Goal: Information Seeking & Learning: Learn about a topic

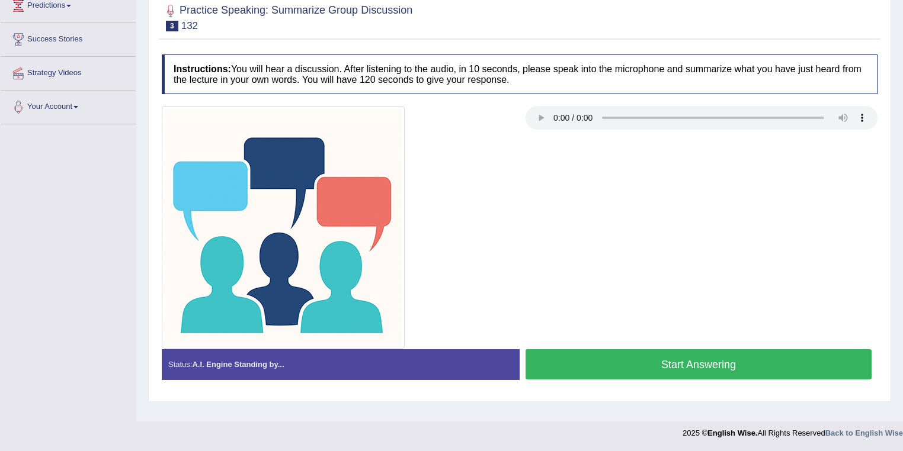
click at [578, 358] on button "Start Answering" at bounding box center [699, 365] width 346 height 30
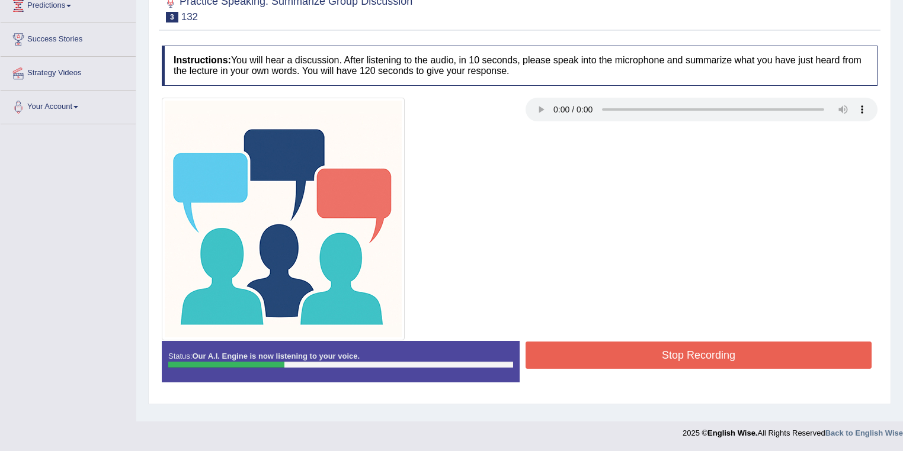
click at [578, 358] on button "Stop Recording" at bounding box center [699, 355] width 346 height 27
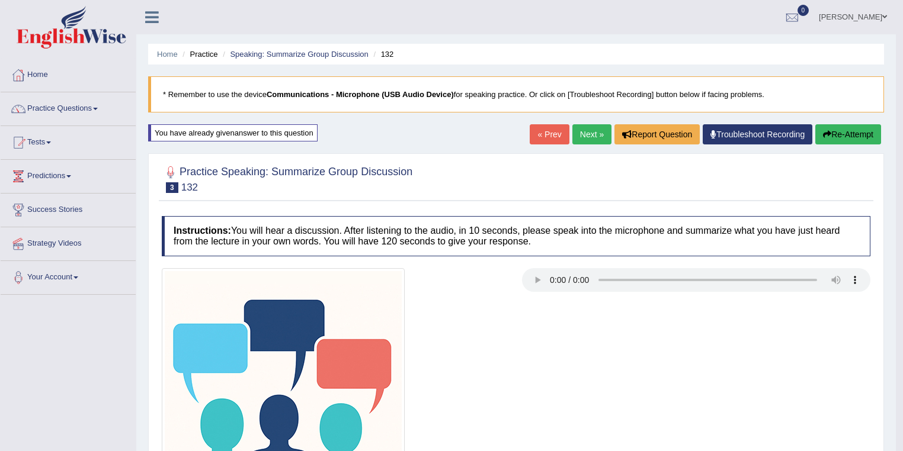
click at [847, 132] on button "Re-Attempt" at bounding box center [848, 134] width 66 height 20
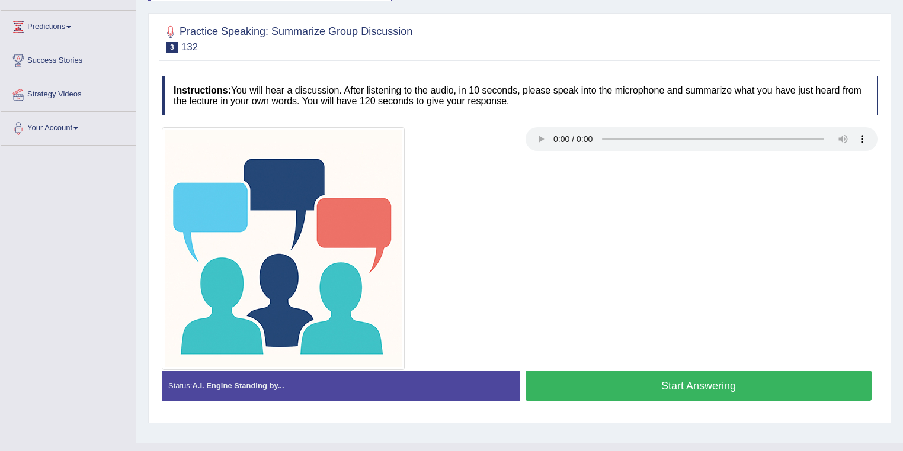
scroll to position [171, 0]
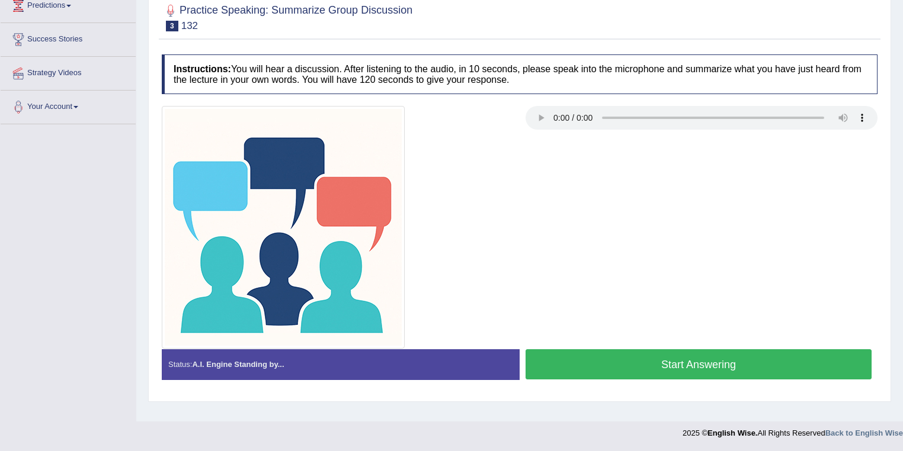
click at [617, 370] on button "Start Answering" at bounding box center [699, 365] width 346 height 30
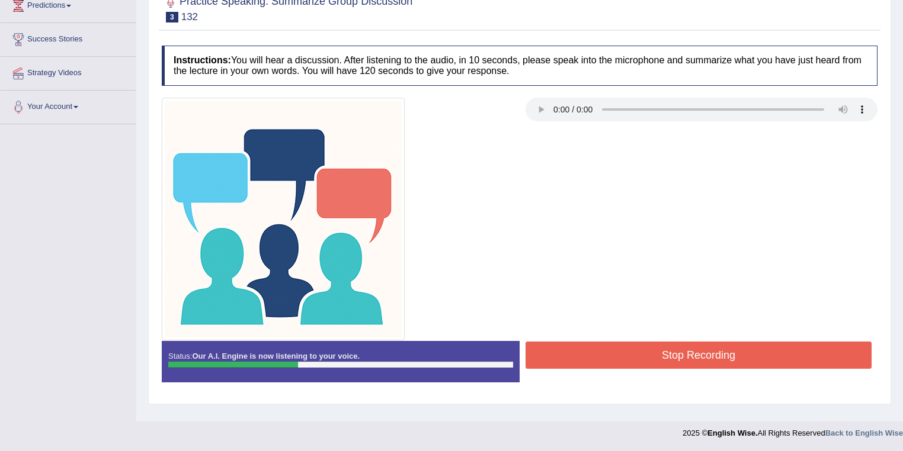
click at [621, 363] on button "Stop Recording" at bounding box center [699, 355] width 346 height 27
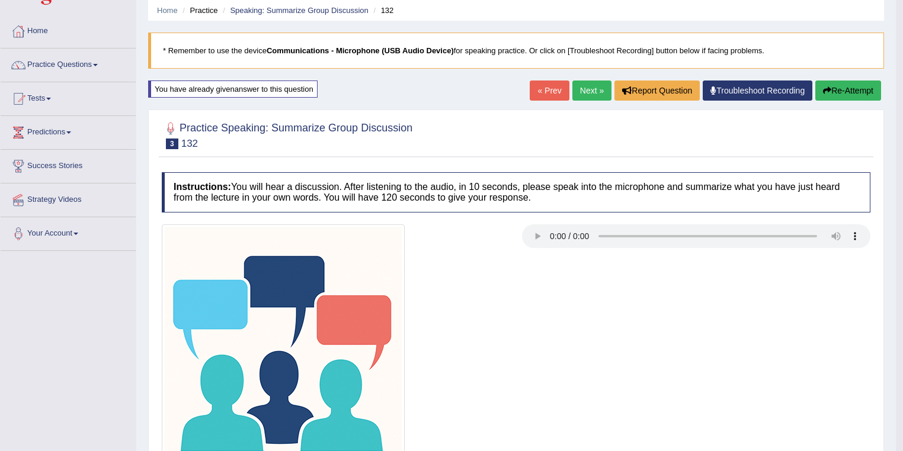
scroll to position [28, 0]
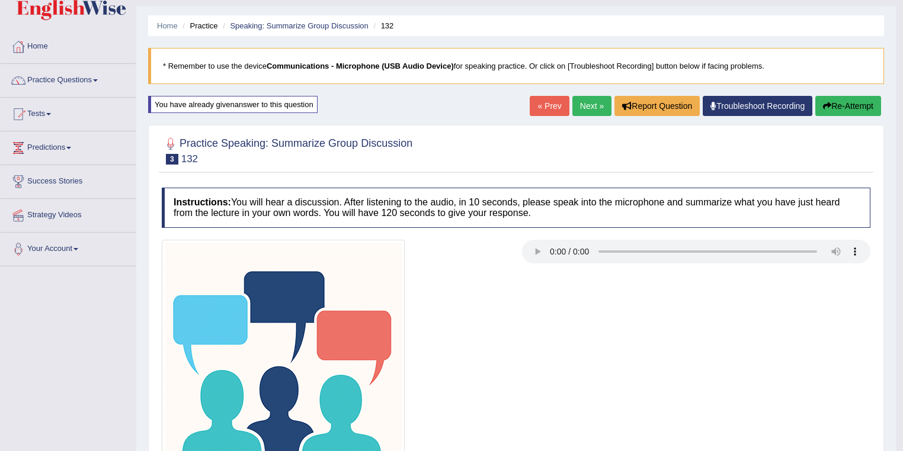
click at [841, 104] on button "Re-Attempt" at bounding box center [848, 106] width 66 height 20
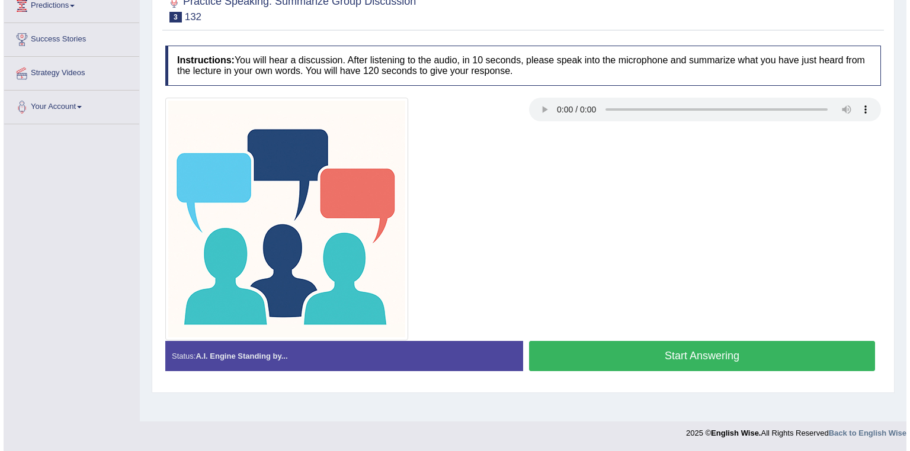
scroll to position [171, 0]
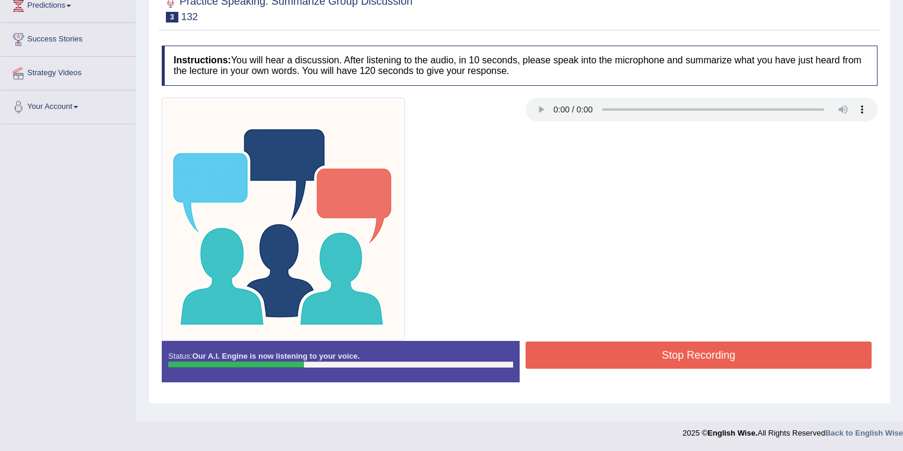
click at [621, 363] on button "Stop Recording" at bounding box center [699, 355] width 346 height 27
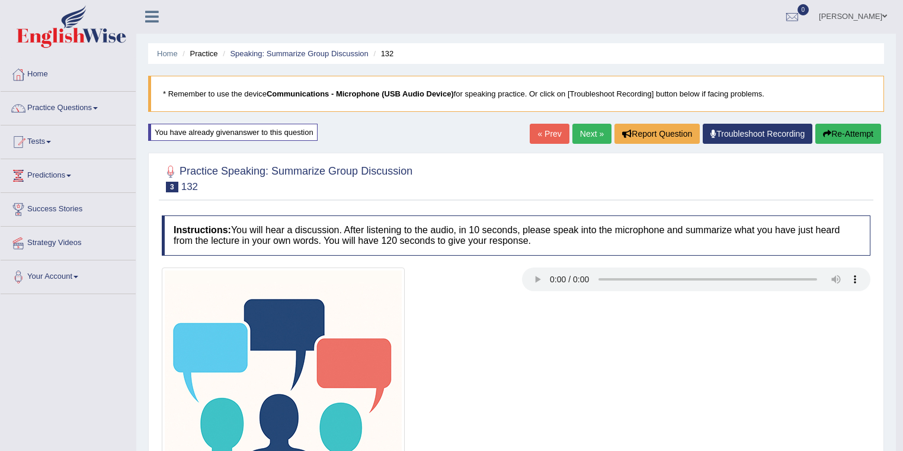
scroll to position [0, 0]
click at [849, 136] on button "Re-Attempt" at bounding box center [848, 134] width 66 height 20
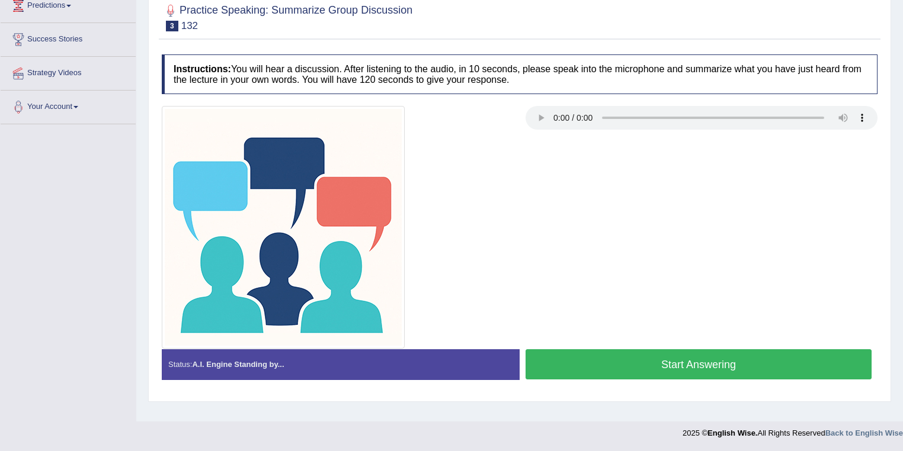
click at [659, 371] on button "Start Answering" at bounding box center [699, 365] width 346 height 30
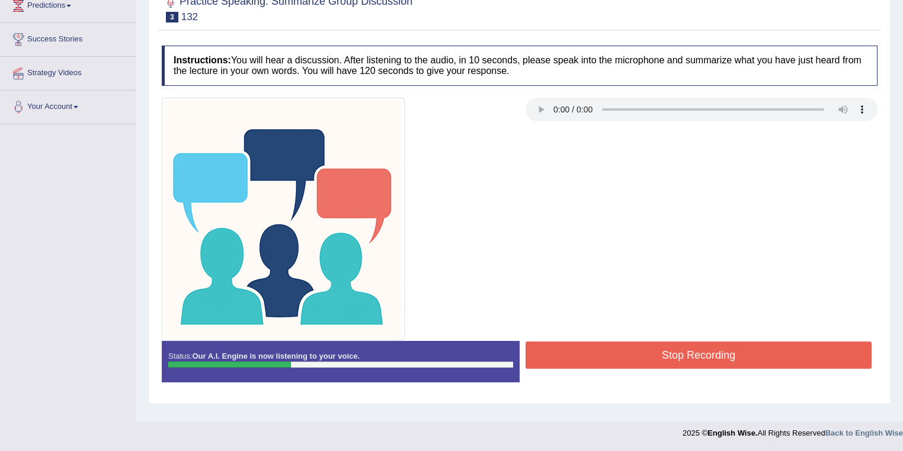
click at [658, 357] on button "Stop Recording" at bounding box center [699, 355] width 346 height 27
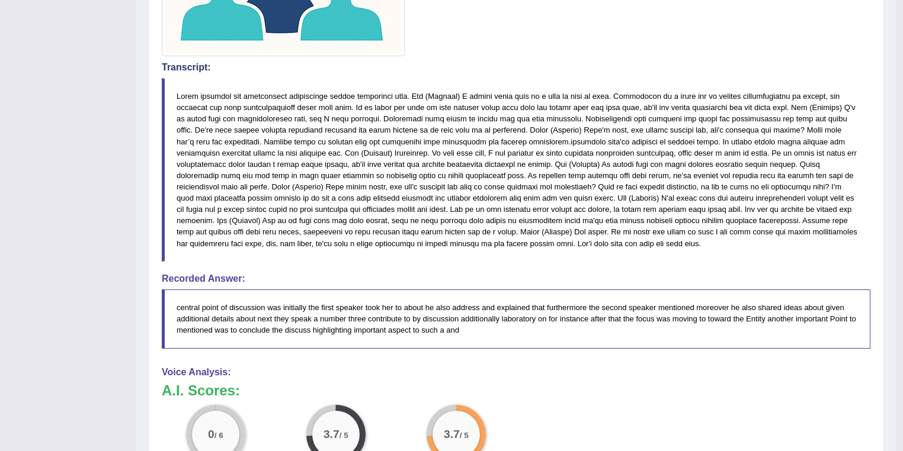
scroll to position [455, 0]
